Goal: Information Seeking & Learning: Find specific fact

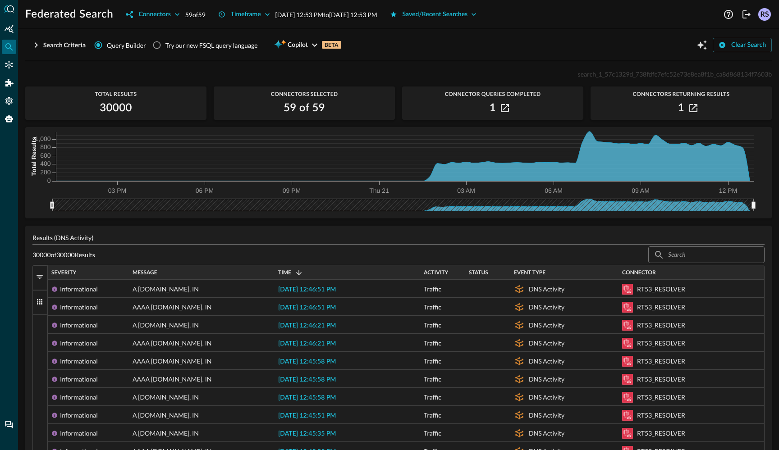
scroll to position [17, 0]
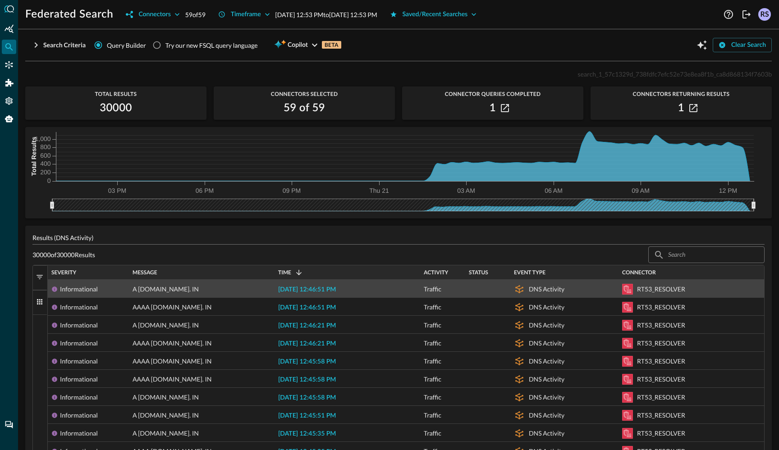
click at [143, 288] on span "A [DOMAIN_NAME]. IN" at bounding box center [166, 289] width 66 height 18
click at [138, 290] on span "A [DOMAIN_NAME]. IN" at bounding box center [166, 289] width 66 height 18
click at [292, 288] on span "[DATE] 12:46:51 PM" at bounding box center [307, 290] width 58 height 6
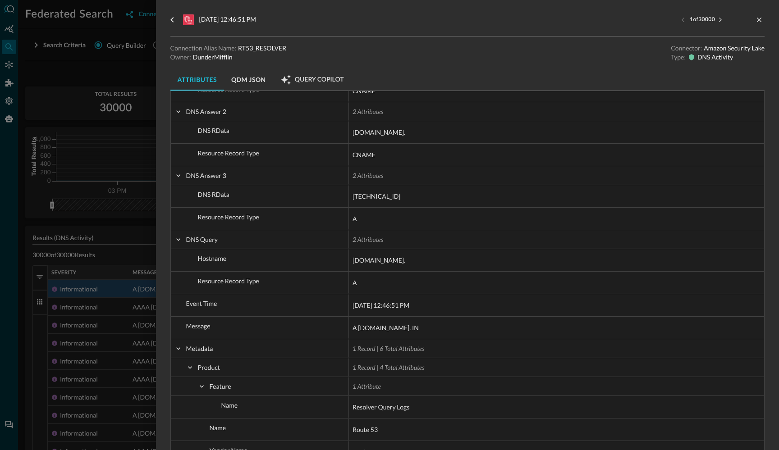
scroll to position [450, 0]
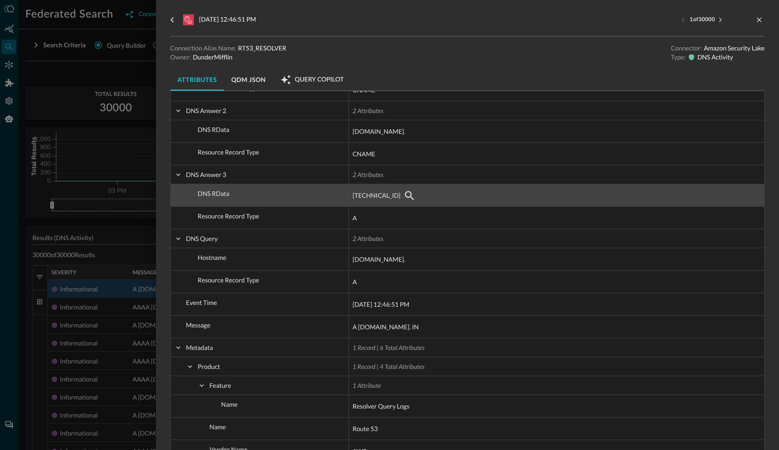
drag, startPoint x: 403, startPoint y: 197, endPoint x: 370, endPoint y: 197, distance: 32.5
click at [370, 197] on div "[TECHNICAL_ID]" at bounding box center [557, 195] width 408 height 14
drag, startPoint x: 351, startPoint y: 195, endPoint x: 387, endPoint y: 197, distance: 35.7
click at [387, 197] on div "[TECHNICAL_ID]" at bounding box center [556, 195] width 415 height 22
drag, startPoint x: 390, startPoint y: 197, endPoint x: 358, endPoint y: 194, distance: 31.2
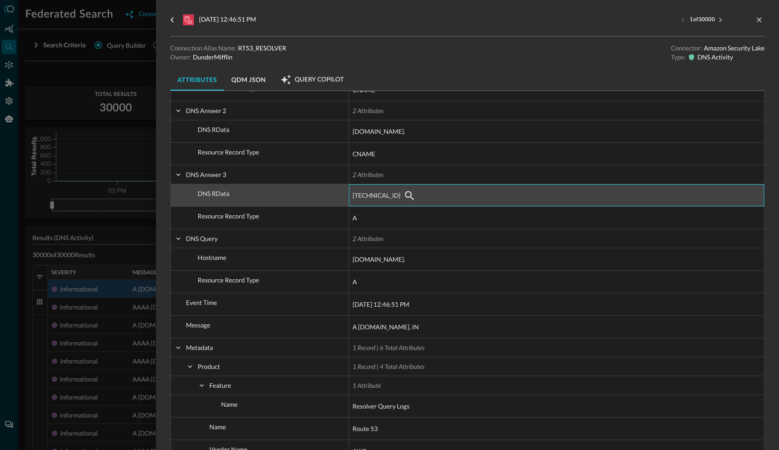
click at [358, 194] on div "[TECHNICAL_ID]" at bounding box center [557, 195] width 408 height 14
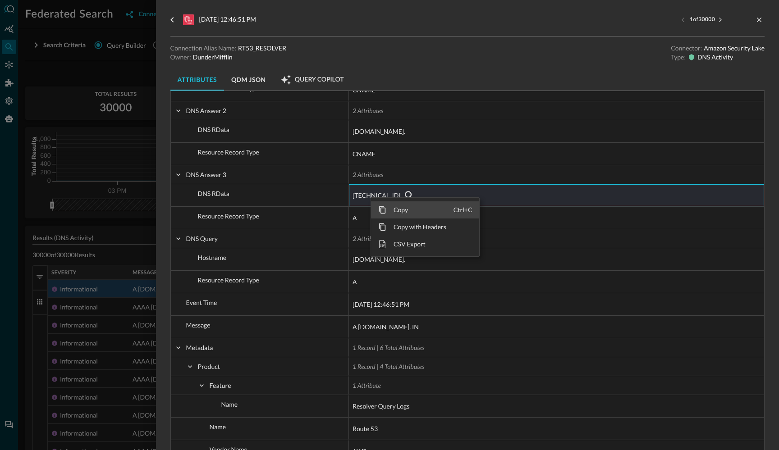
click at [388, 209] on span "Copy" at bounding box center [419, 210] width 67 height 17
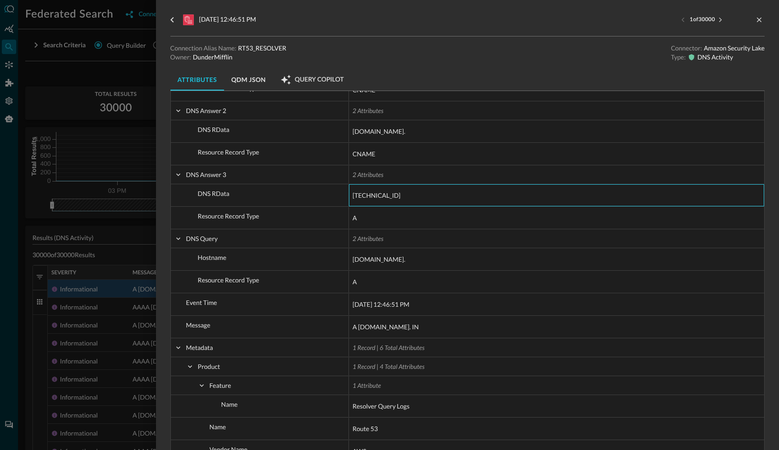
click at [110, 96] on div at bounding box center [389, 225] width 779 height 450
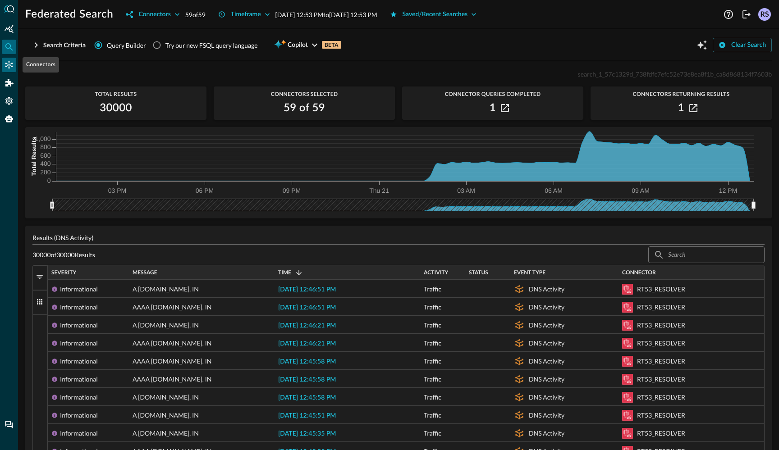
click at [9, 63] on icon "Connectors" at bounding box center [9, 64] width 9 height 9
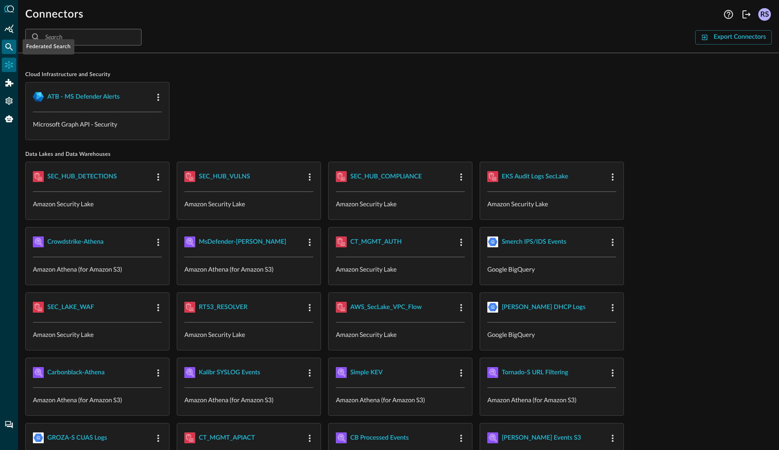
click at [10, 51] on icon "Federated Search" at bounding box center [9, 46] width 9 height 9
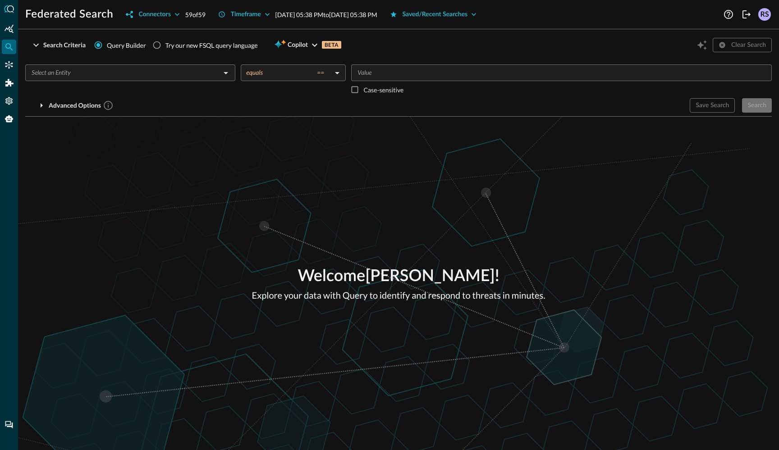
click at [69, 81] on div "​" at bounding box center [130, 72] width 210 height 17
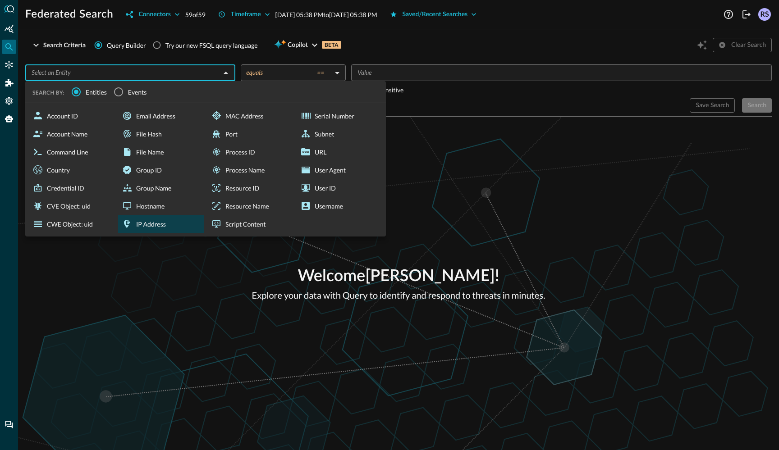
click at [164, 220] on div "IP Address" at bounding box center [161, 224] width 86 height 18
type input "IP Address"
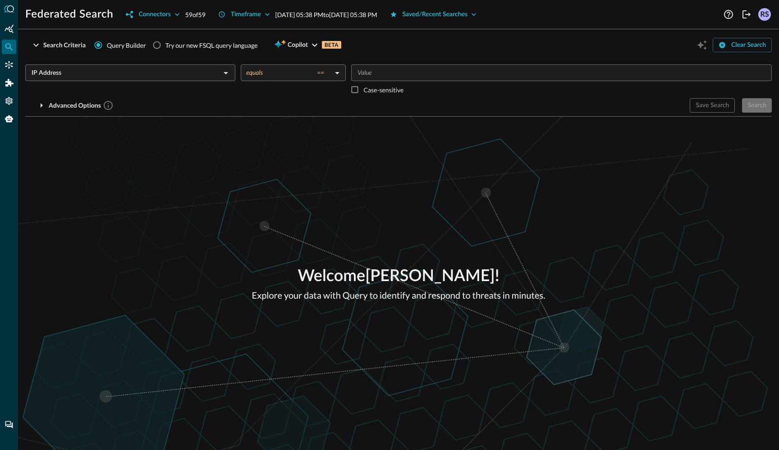
click at [372, 75] on input "Value" at bounding box center [561, 72] width 414 height 11
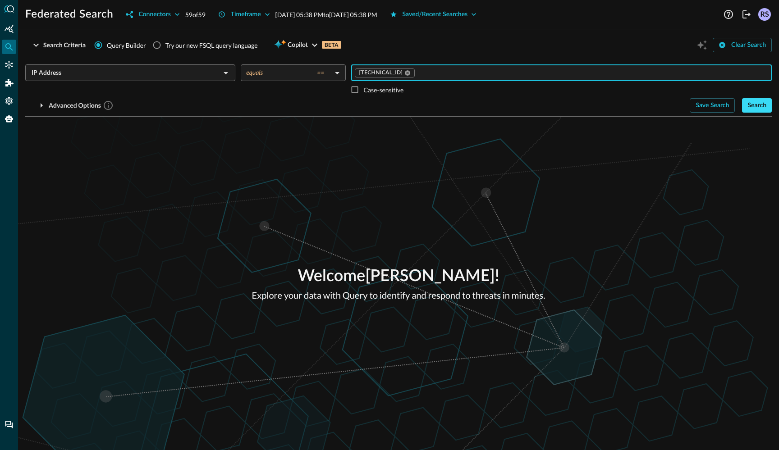
click at [751, 104] on div "Search" at bounding box center [757, 105] width 19 height 11
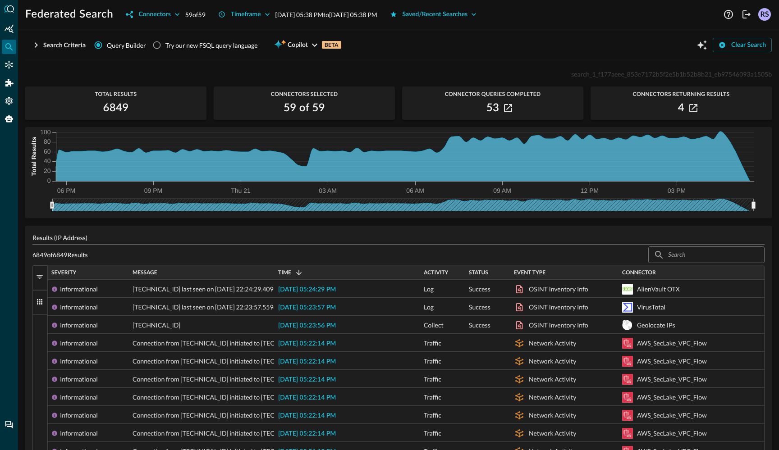
click at [501, 113] on div "53" at bounding box center [492, 108] width 181 height 14
click at [506, 103] on button "button" at bounding box center [508, 108] width 11 height 11
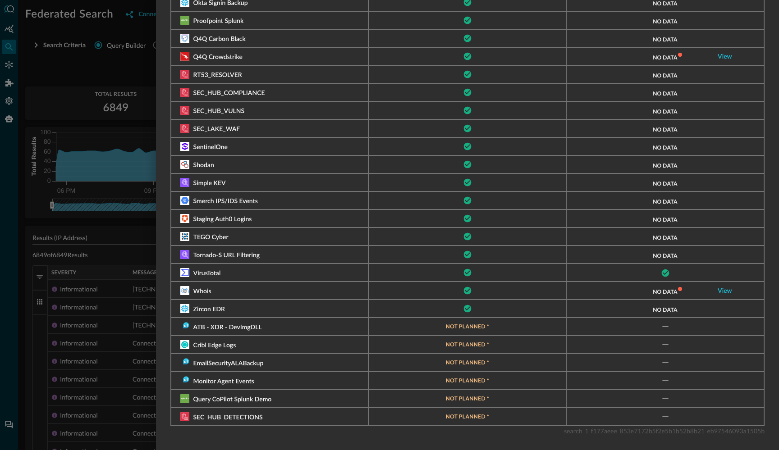
scroll to position [718, 0]
click at [726, 55] on link "View" at bounding box center [725, 57] width 14 height 6
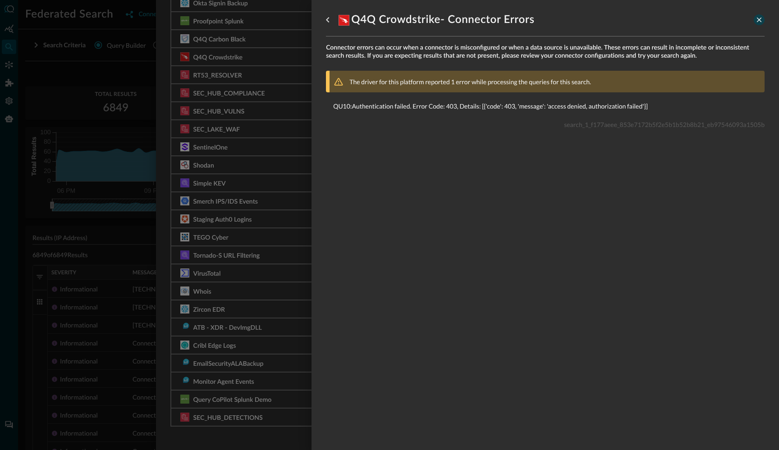
click at [759, 17] on icon "close-drawer" at bounding box center [759, 20] width 8 height 8
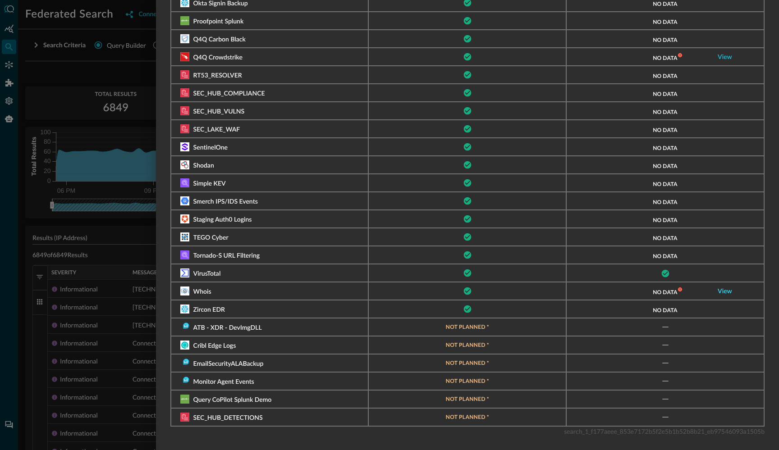
click at [723, 289] on link "View" at bounding box center [725, 292] width 14 height 6
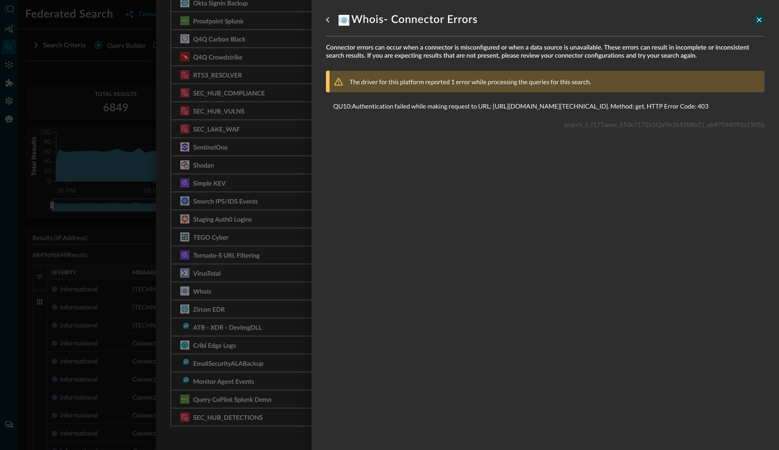
click at [759, 22] on icon "close-drawer" at bounding box center [759, 20] width 8 height 8
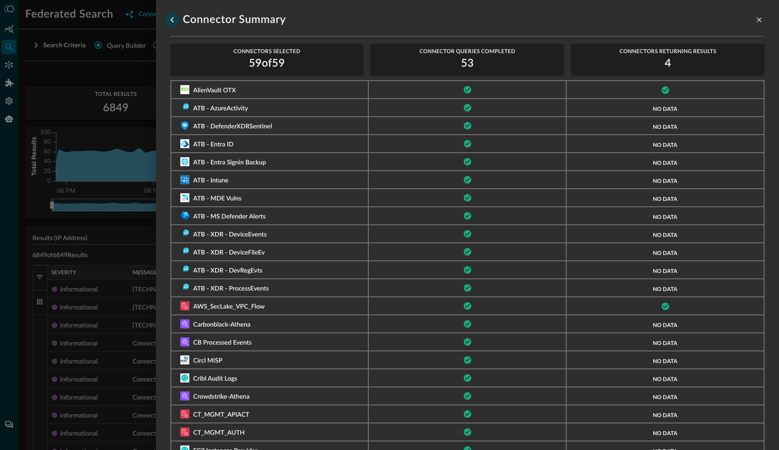
click at [169, 18] on icon "go back" at bounding box center [172, 19] width 11 height 11
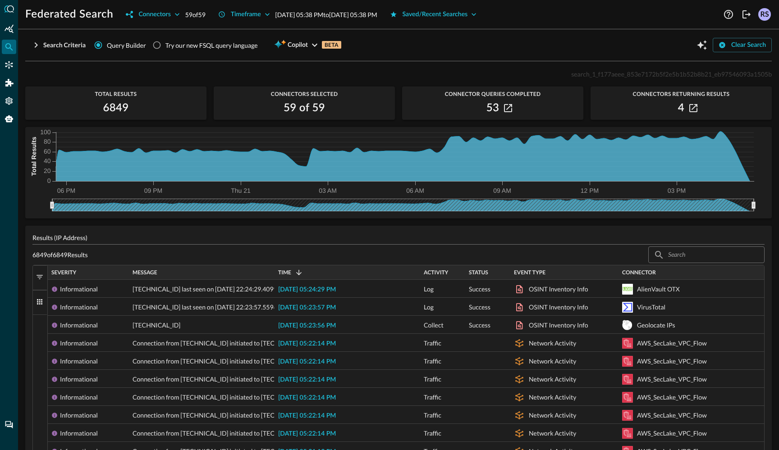
click at [403, 39] on div "Search Criteria Query Builder Try our new FSQL query language Copilot BETA Clea…" at bounding box center [398, 45] width 747 height 17
click at [393, 48] on div "Search Criteria Query Builder Try our new FSQL query language Copilot BETA Clea…" at bounding box center [398, 45] width 747 height 17
click at [71, 47] on div "Search Criteria" at bounding box center [64, 45] width 42 height 11
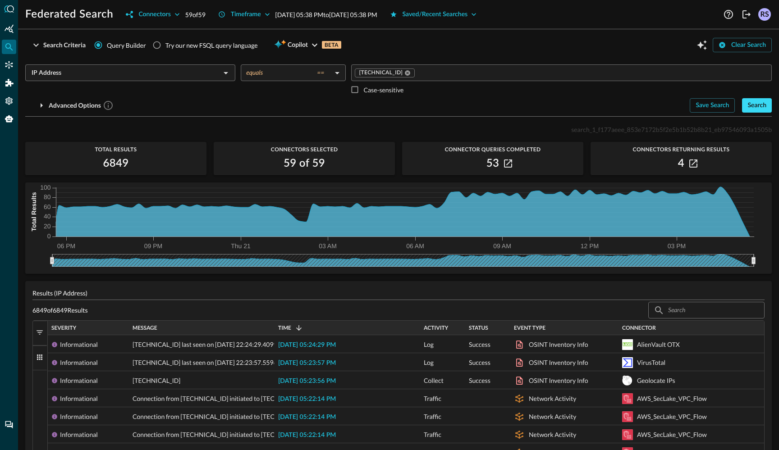
click at [758, 105] on div "Search" at bounding box center [757, 105] width 19 height 11
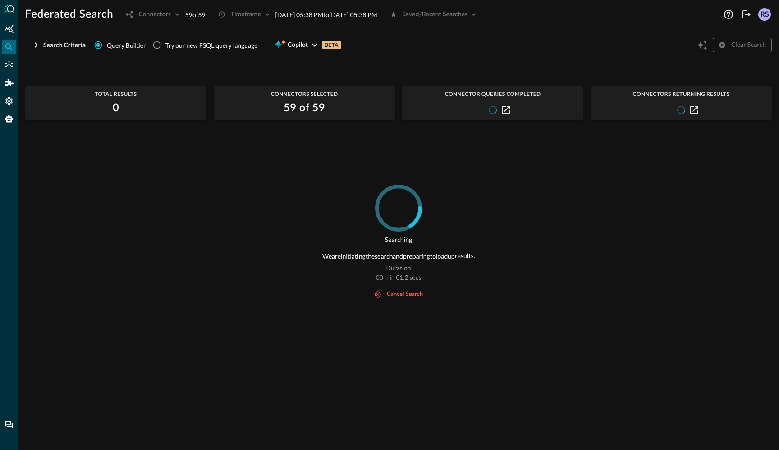
click at [531, 43] on div "Search Criteria Query Builder Try our new FSQL query language Copilot BETA Clea…" at bounding box center [398, 45] width 747 height 17
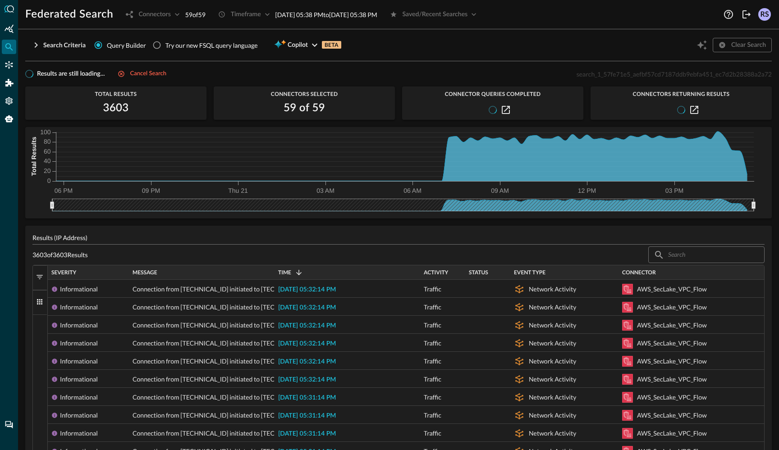
click at [602, 74] on span "search_1_57fe71e5_aefbf57cd7187ddb9ebfa451_ec7d2b28388a2a72" at bounding box center [674, 74] width 195 height 8
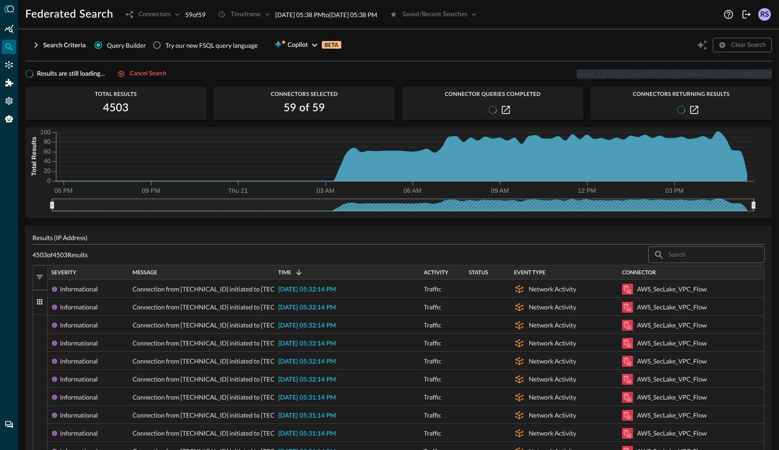
drag, startPoint x: 578, startPoint y: 76, endPoint x: 772, endPoint y: 76, distance: 193.9
click at [772, 76] on span "search_1_57fe71e5_aefbf57cd7187ddb9ebfa451_ec7d2b28388a2a72" at bounding box center [674, 74] width 195 height 8
copy span "search_1_57fe71e5_aefbf57cd7187ddb9ebfa451_ec7d2b28388a2a72"
